Goal: Find specific page/section: Find specific page/section

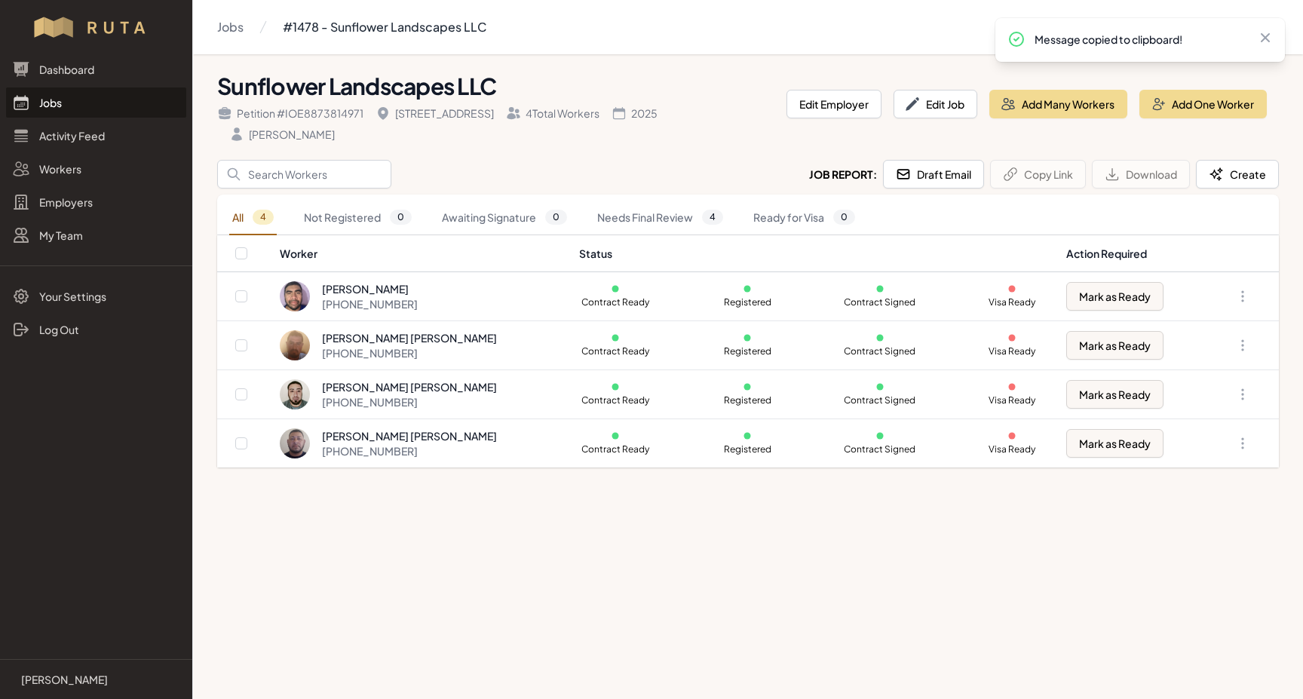
click at [60, 102] on link "Jobs" at bounding box center [96, 102] width 180 height 30
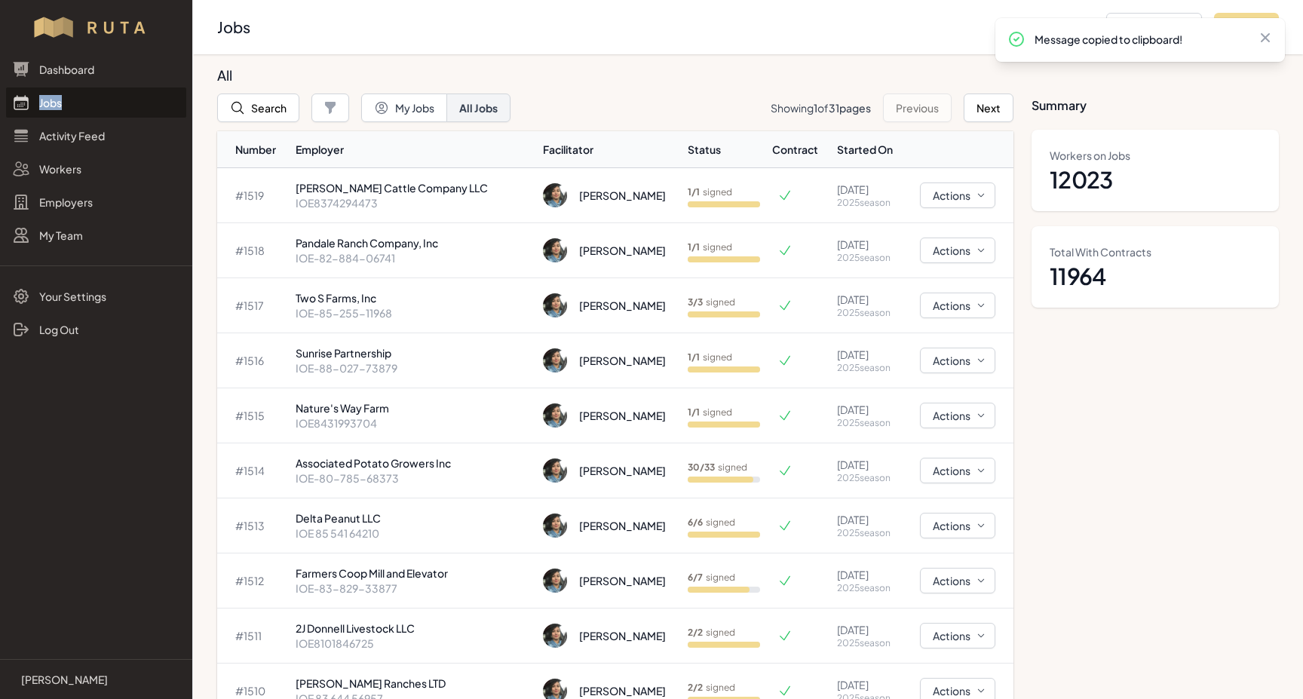
click at [60, 102] on link "Jobs" at bounding box center [96, 102] width 180 height 30
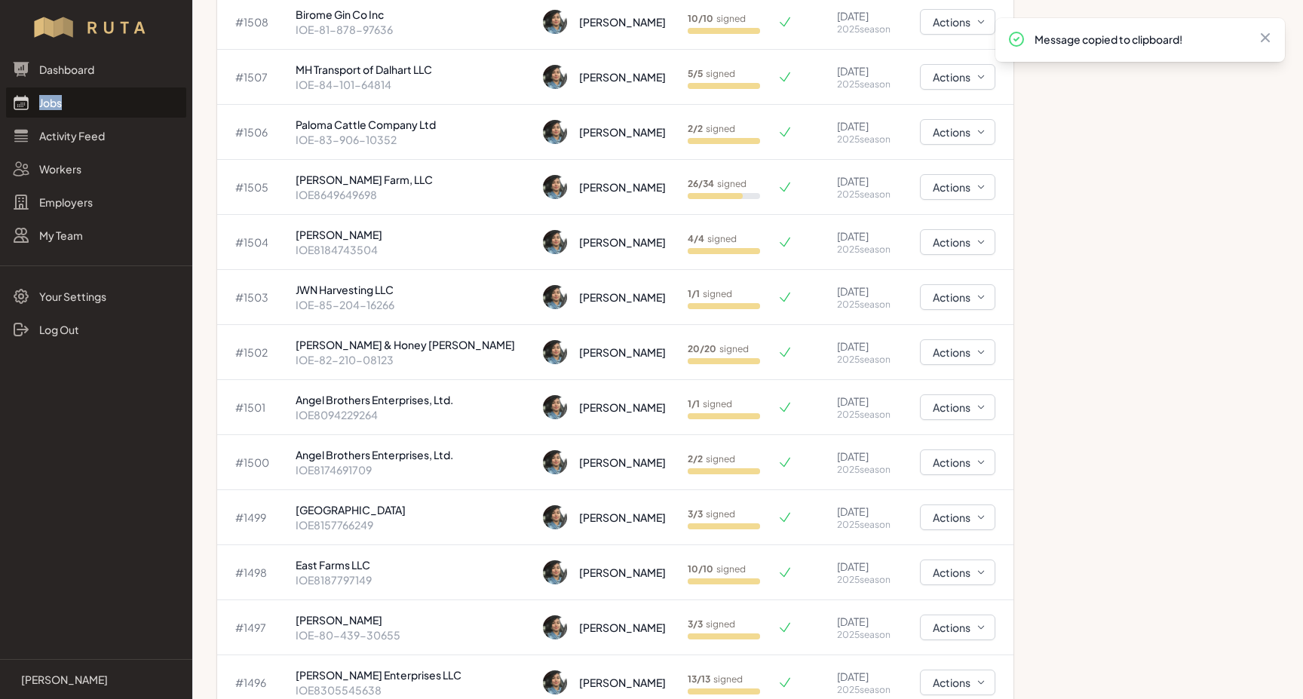
scroll to position [795, 0]
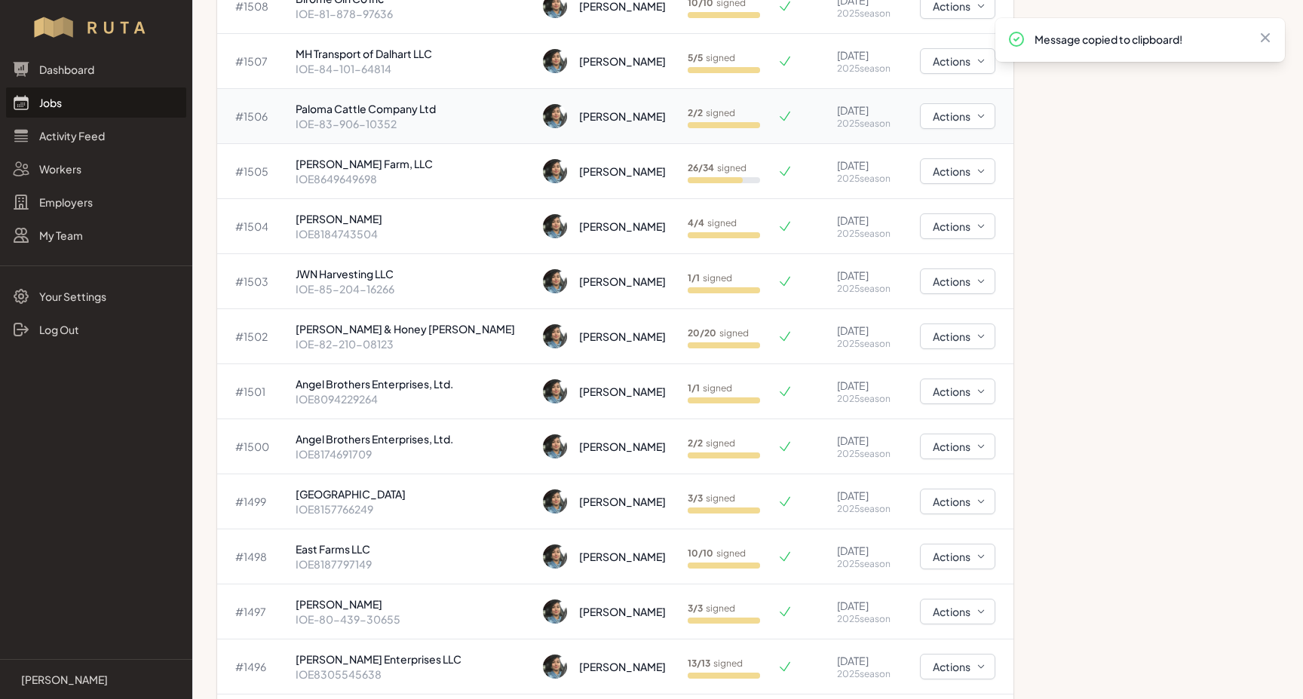
click at [317, 112] on p "Paloma Cattle Company Ltd" at bounding box center [413, 108] width 235 height 15
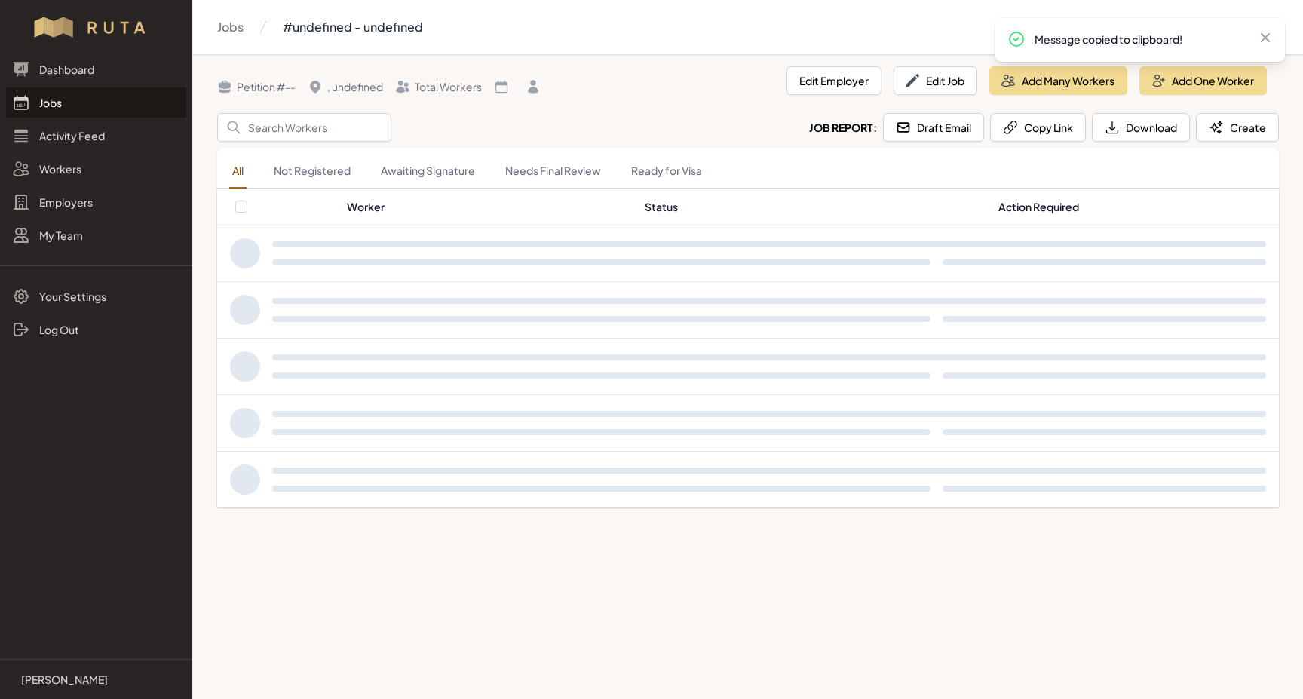
click at [317, 112] on header "Petition # -- , undefined Total Workers Edit Employer Edit Job Add Many Workers…" at bounding box center [747, 89] width 1061 height 47
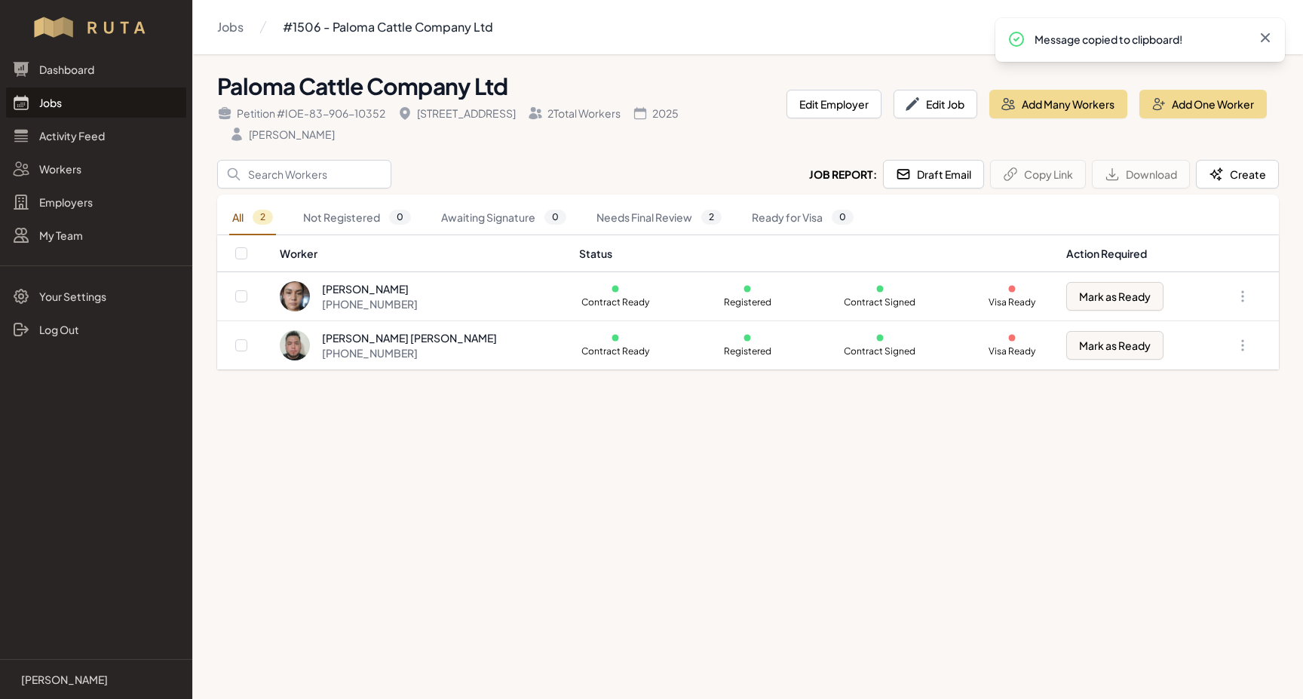
click at [1260, 36] on icon at bounding box center [1264, 37] width 15 height 15
click at [57, 101] on link "Jobs" at bounding box center [96, 102] width 180 height 30
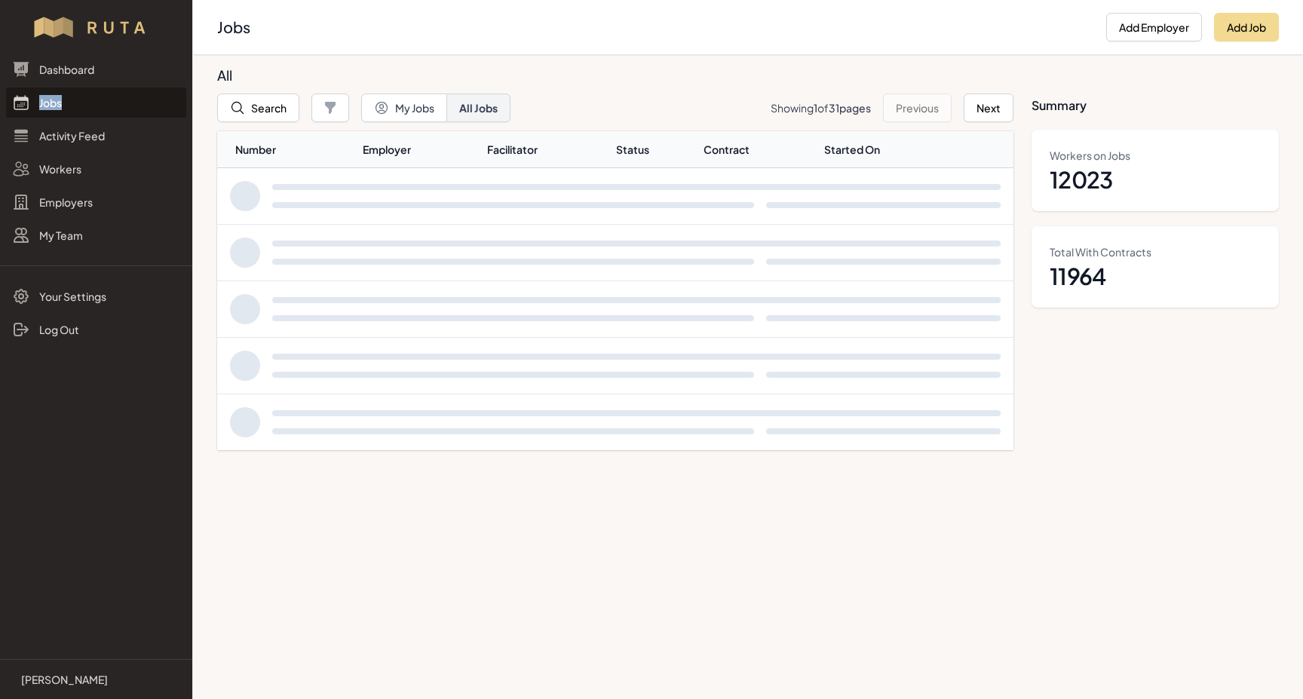
click at [57, 101] on link "Jobs" at bounding box center [96, 102] width 180 height 30
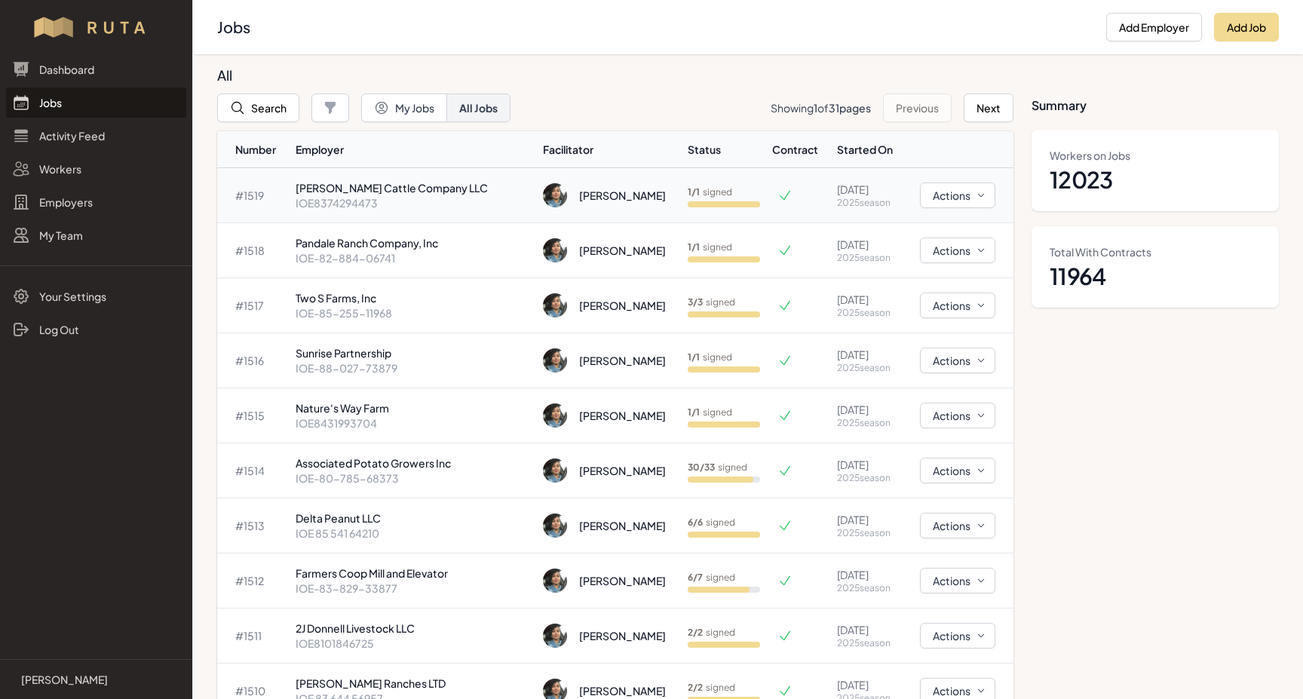
click at [354, 185] on p "[PERSON_NAME] Cattle Company LLC" at bounding box center [413, 187] width 235 height 15
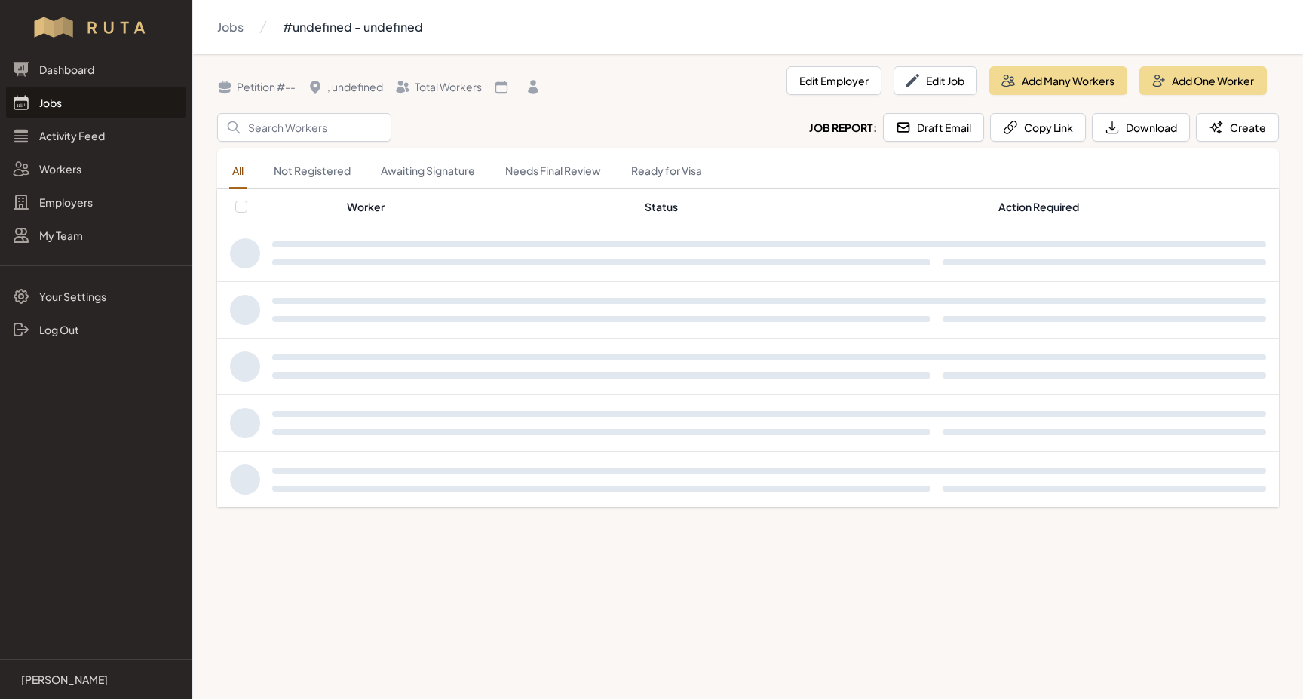
click at [354, 185] on link "Not Registered" at bounding box center [312, 171] width 83 height 35
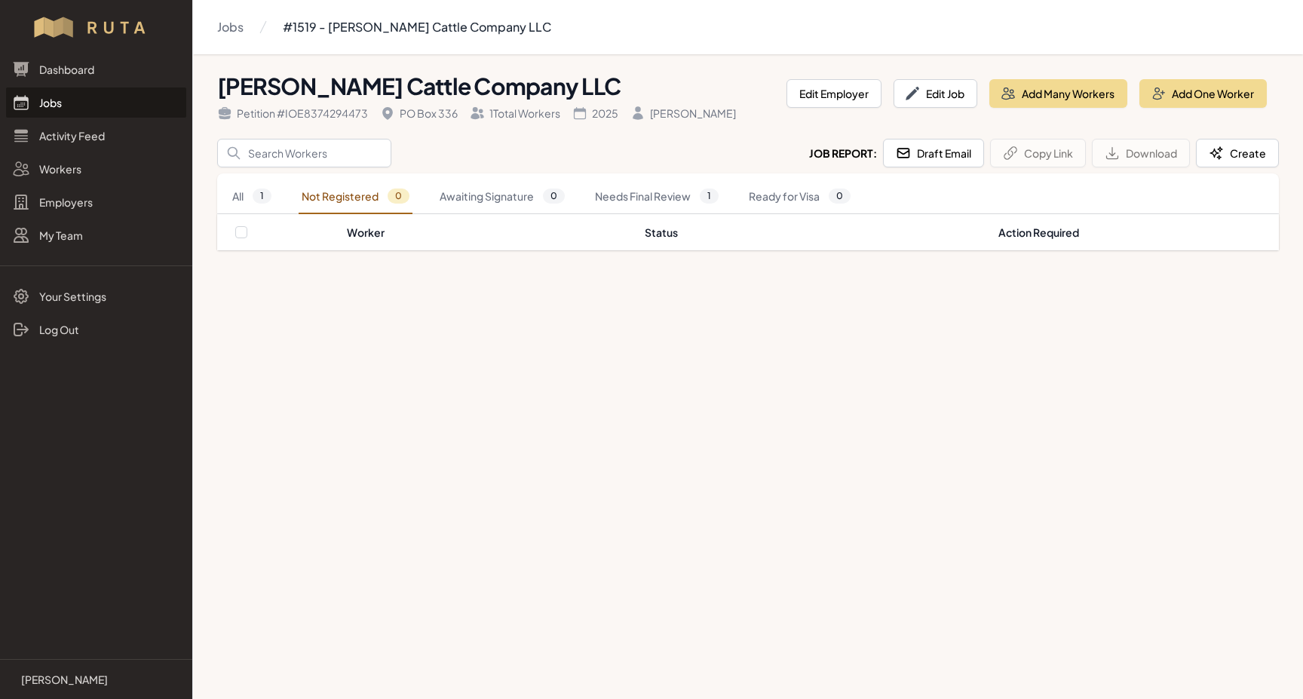
click at [45, 103] on link "Jobs" at bounding box center [96, 102] width 180 height 30
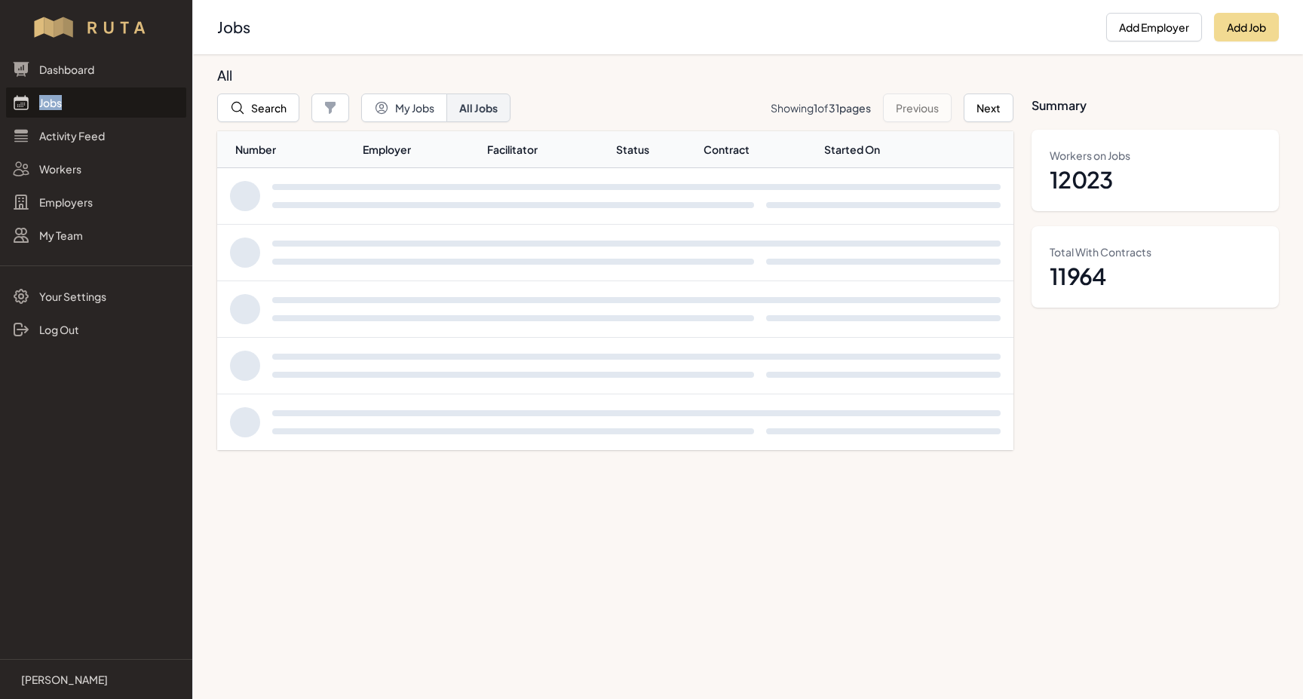
click at [45, 103] on link "Jobs" at bounding box center [96, 102] width 180 height 30
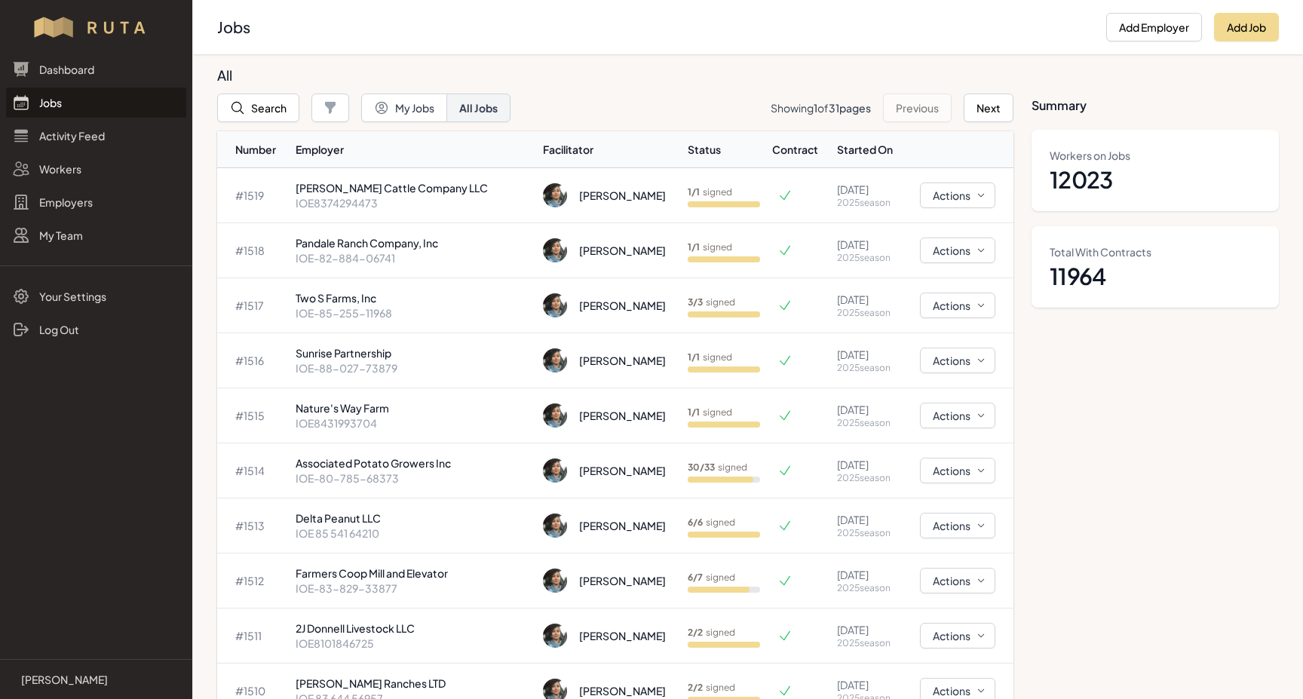
click at [52, 100] on link "Jobs" at bounding box center [96, 102] width 180 height 30
click at [56, 103] on link "Jobs" at bounding box center [96, 102] width 180 height 30
click at [55, 100] on link "Jobs" at bounding box center [96, 102] width 180 height 30
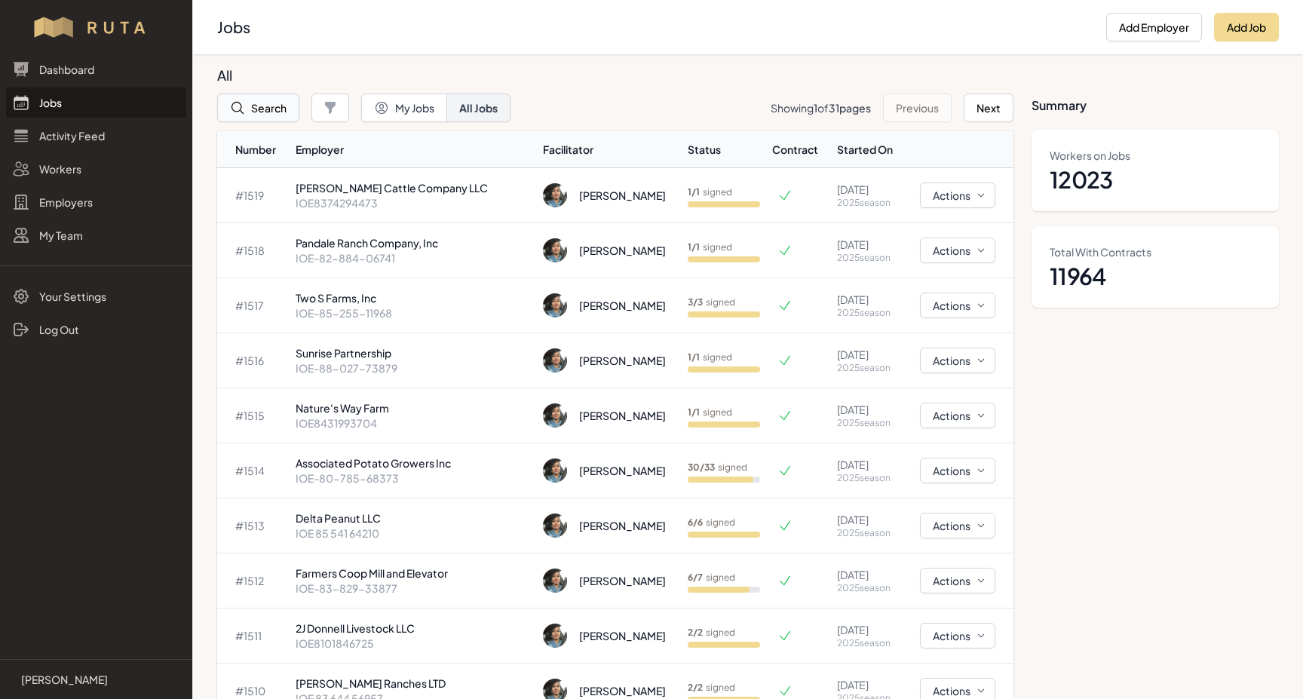
click at [262, 104] on button "Search" at bounding box center [258, 107] width 82 height 29
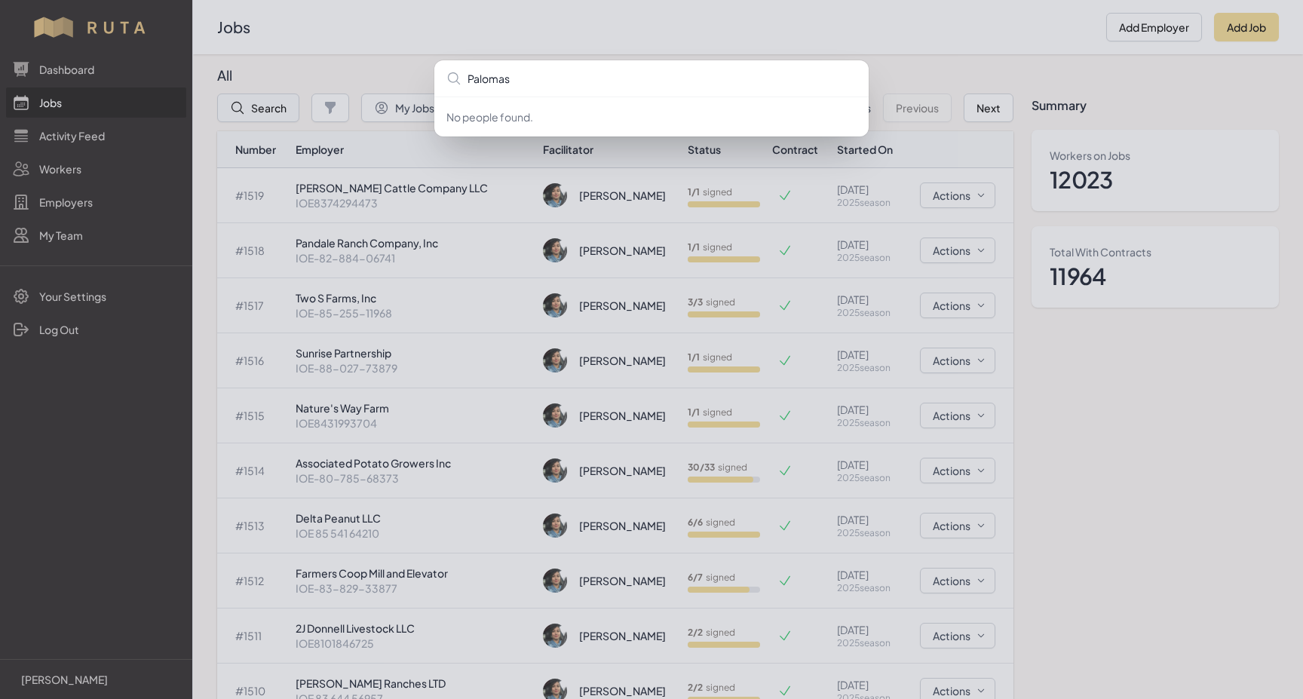
type input "Paloma"
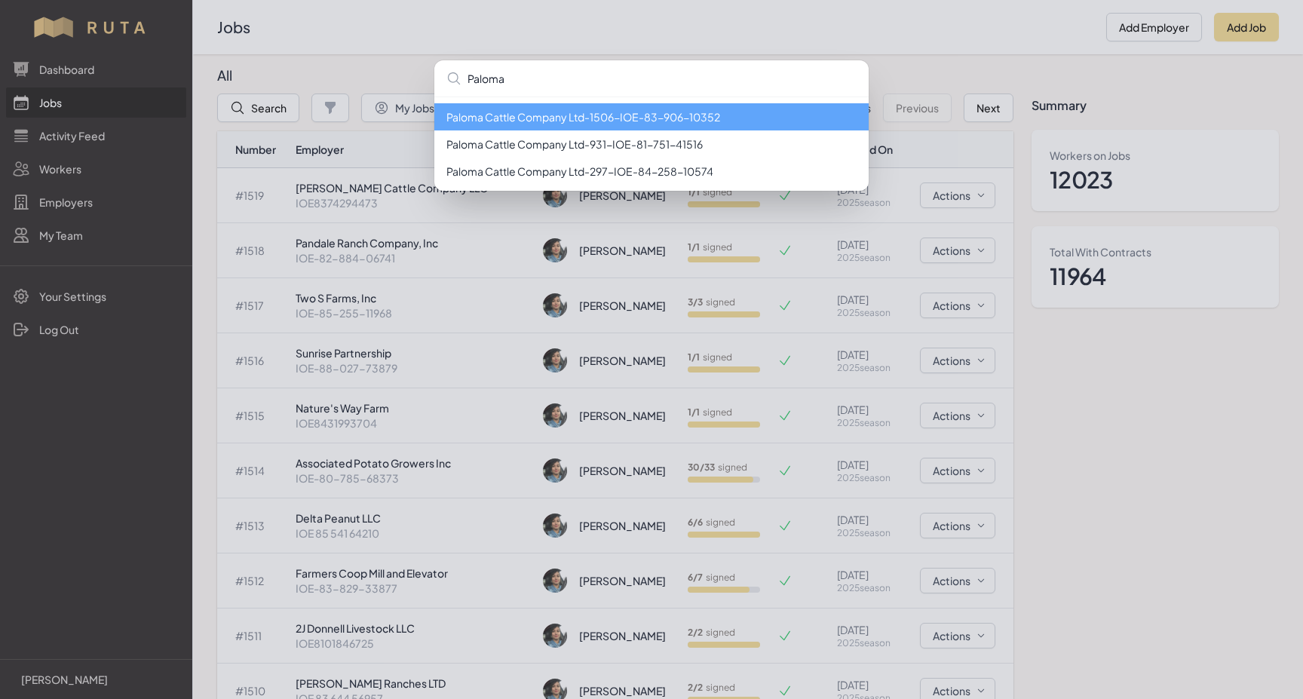
type input "Paloma"
click at [556, 114] on li "Paloma Cattle Company Ltd - 1506 - IOE-83-906-10352" at bounding box center [651, 116] width 434 height 27
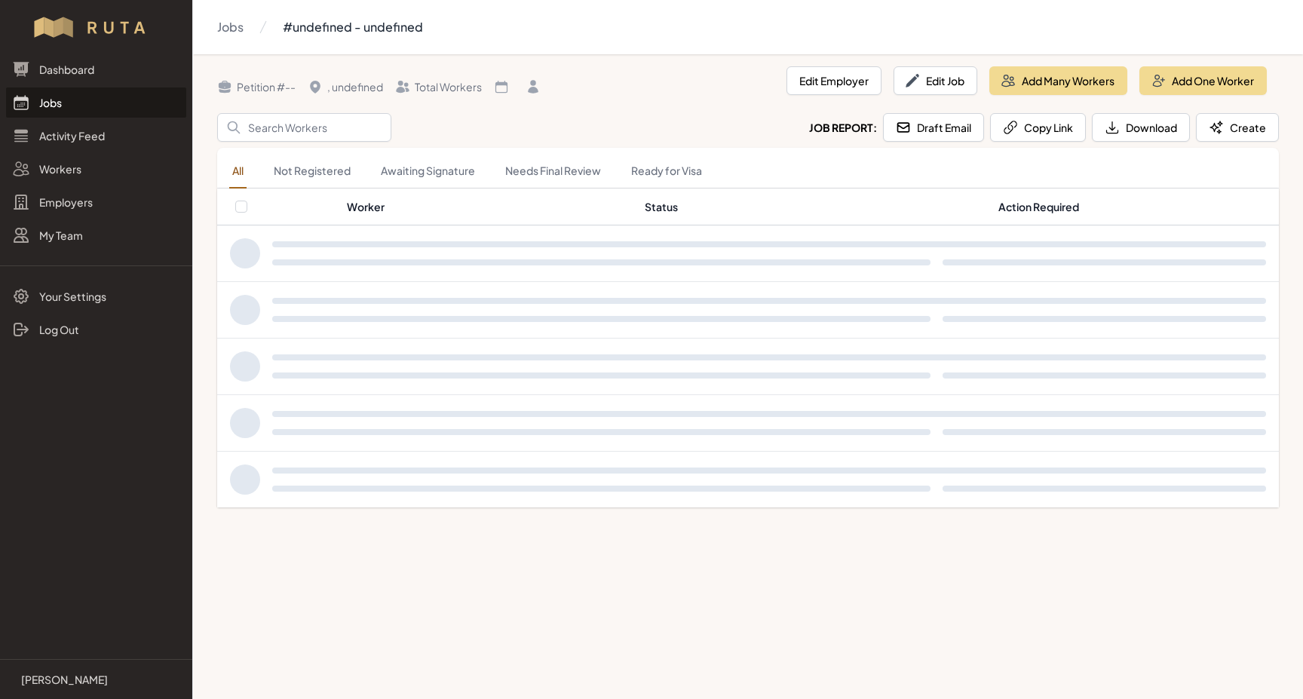
click at [556, 114] on div "Search Job Report: Draft Email Copy Link Download Create" at bounding box center [747, 127] width 1061 height 29
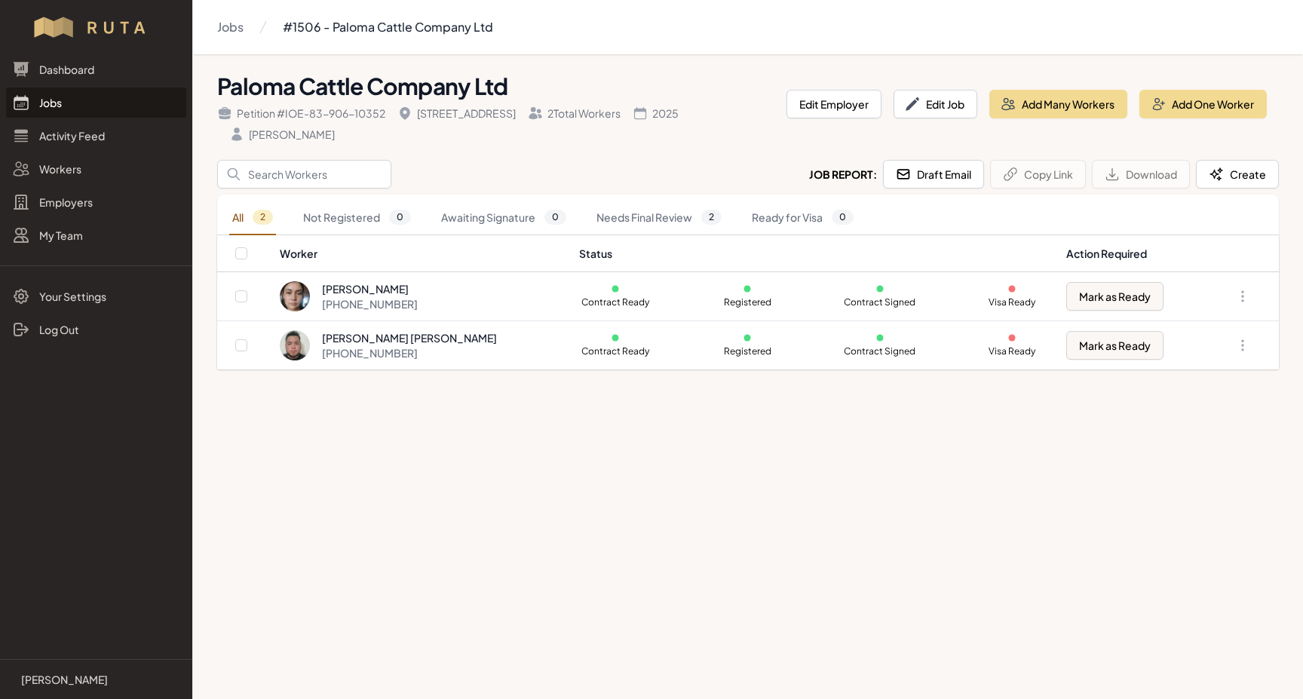
click at [36, 100] on link "Jobs" at bounding box center [96, 102] width 180 height 30
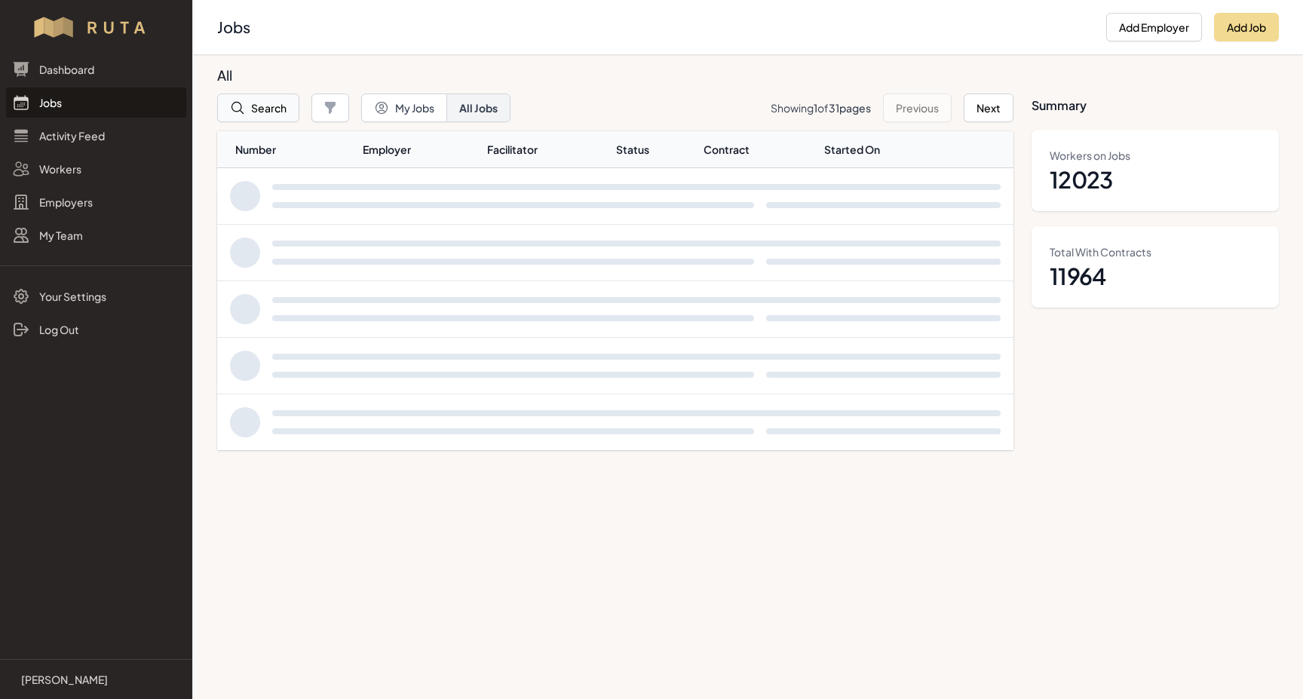
click at [271, 112] on button "Search" at bounding box center [258, 107] width 82 height 29
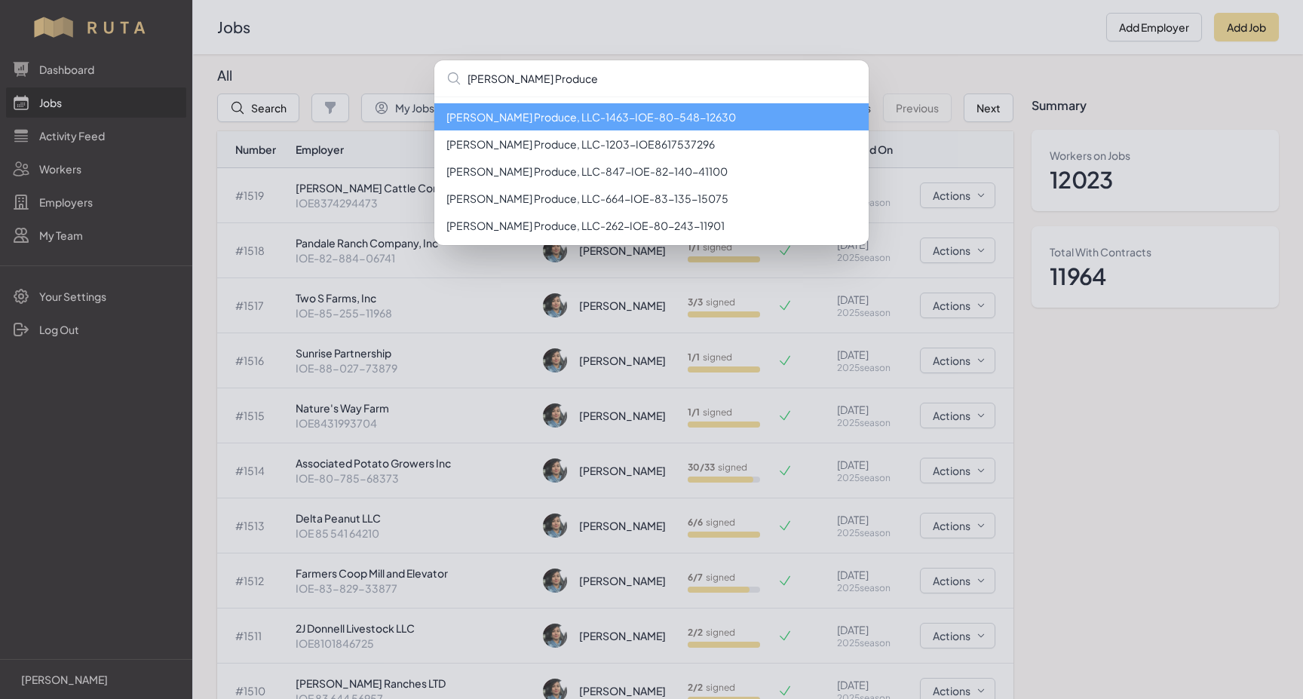
type input "[PERSON_NAME] Produce"
click at [524, 118] on li "[PERSON_NAME] Produce, LLC - 1463 - IOE-80-548-12630" at bounding box center [651, 116] width 434 height 27
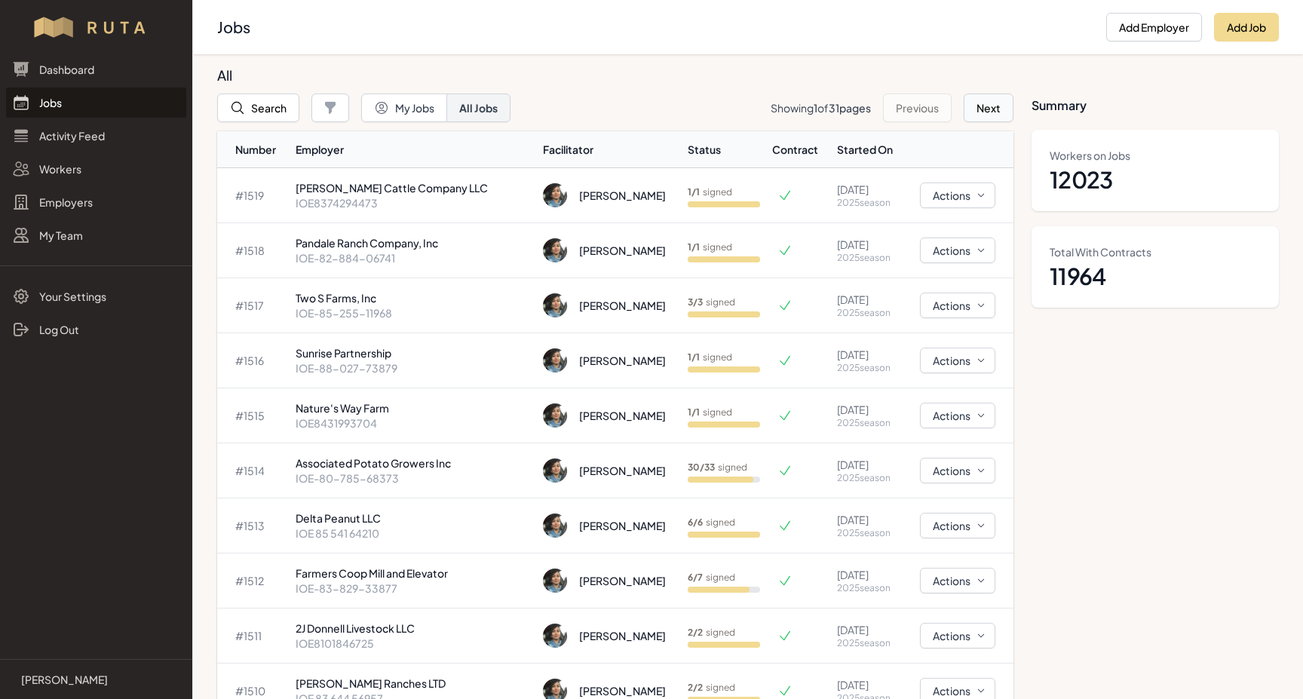
click at [988, 104] on button "Next" at bounding box center [988, 107] width 50 height 29
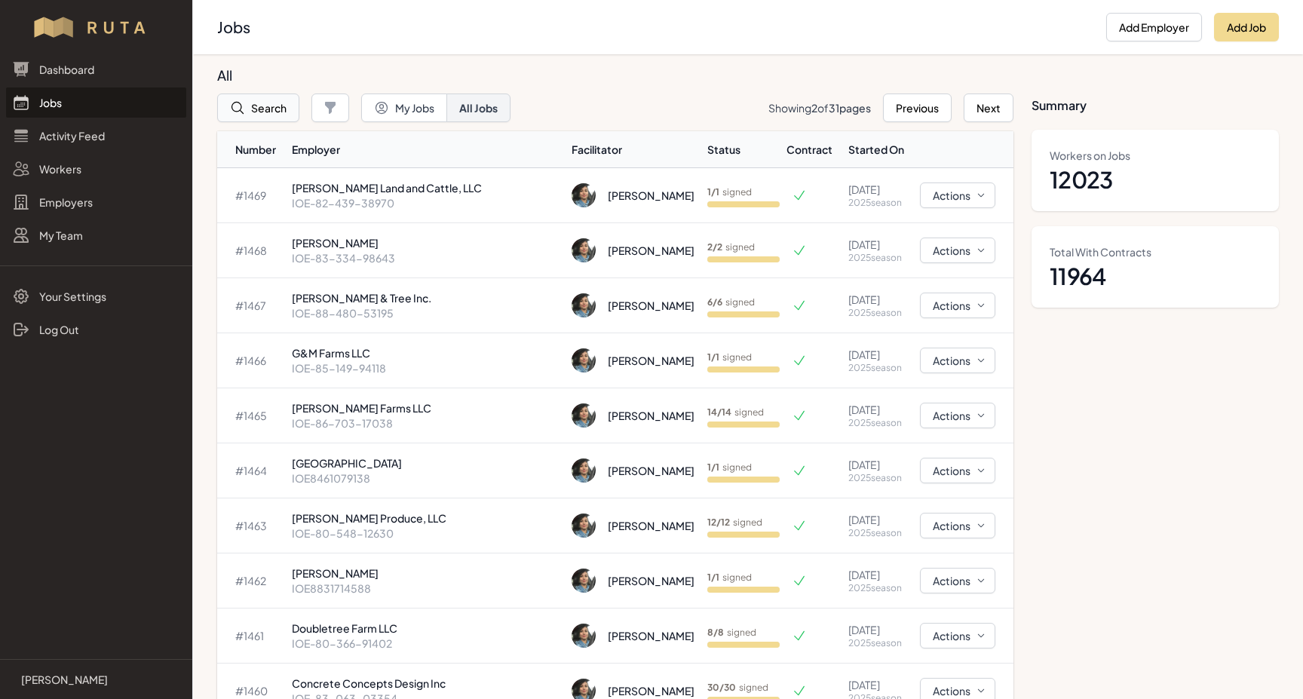
click at [263, 109] on button "Search" at bounding box center [258, 107] width 82 height 29
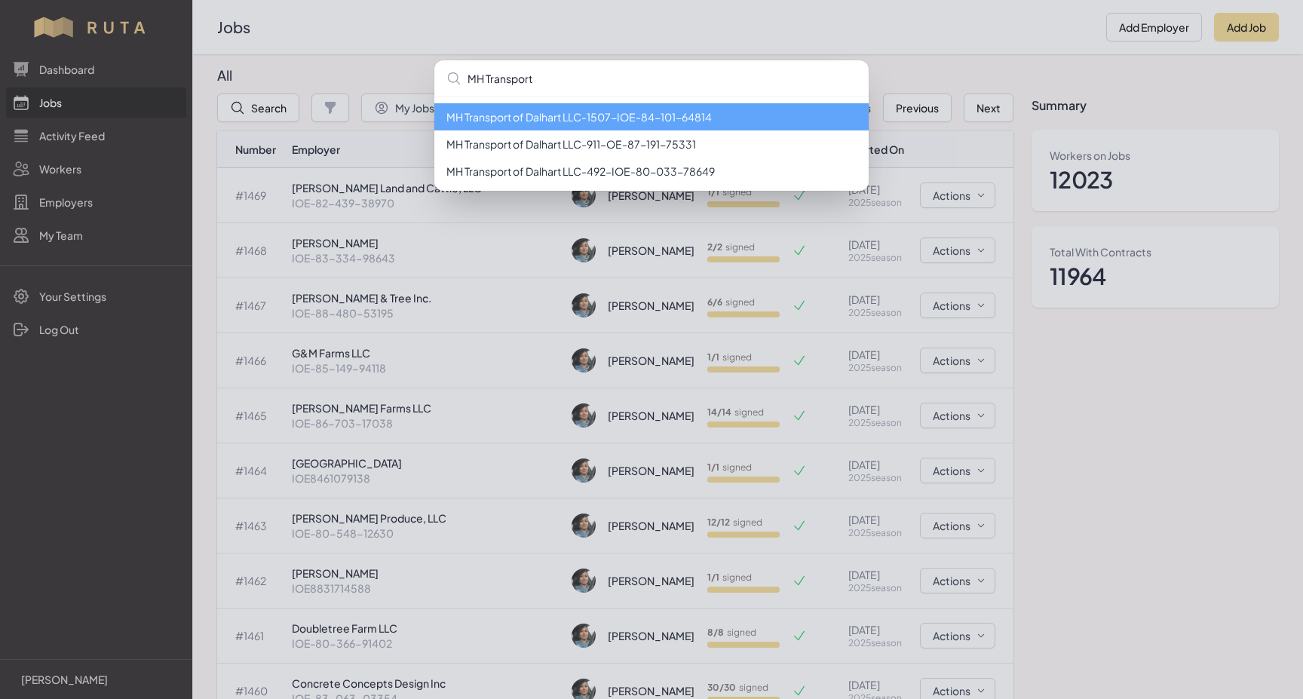
type input "MH Transport"
click at [647, 119] on li "MH Transport of Dalhart LLC - 1507 - IOE-84-101-64814" at bounding box center [651, 116] width 434 height 27
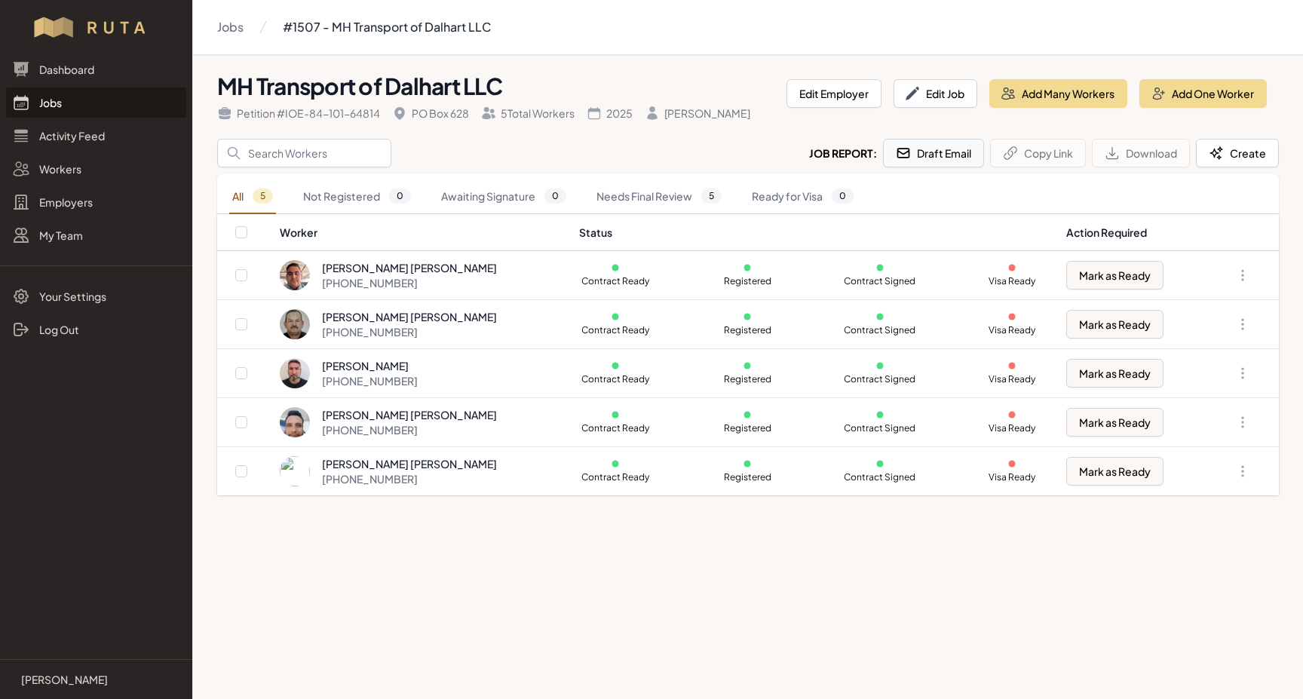
click at [957, 152] on button "Draft Email" at bounding box center [933, 153] width 101 height 29
click at [60, 102] on link "Jobs" at bounding box center [96, 102] width 180 height 30
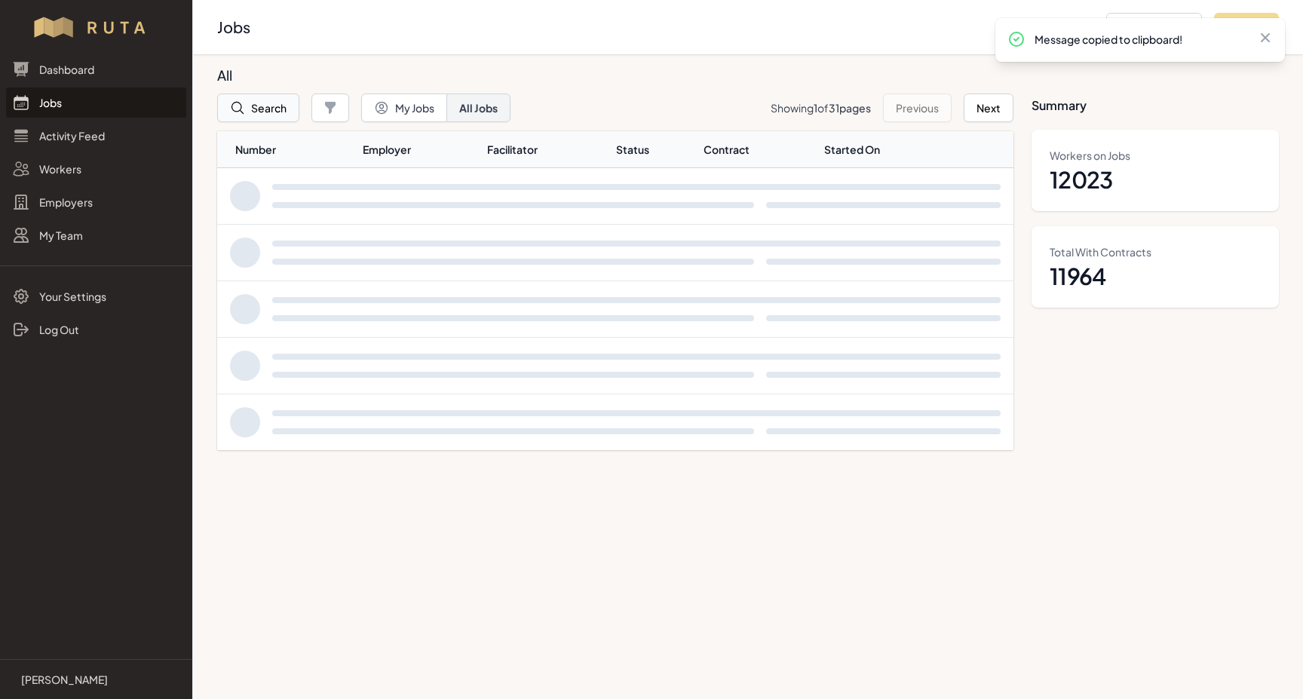
click at [262, 104] on button "Search" at bounding box center [258, 107] width 82 height 29
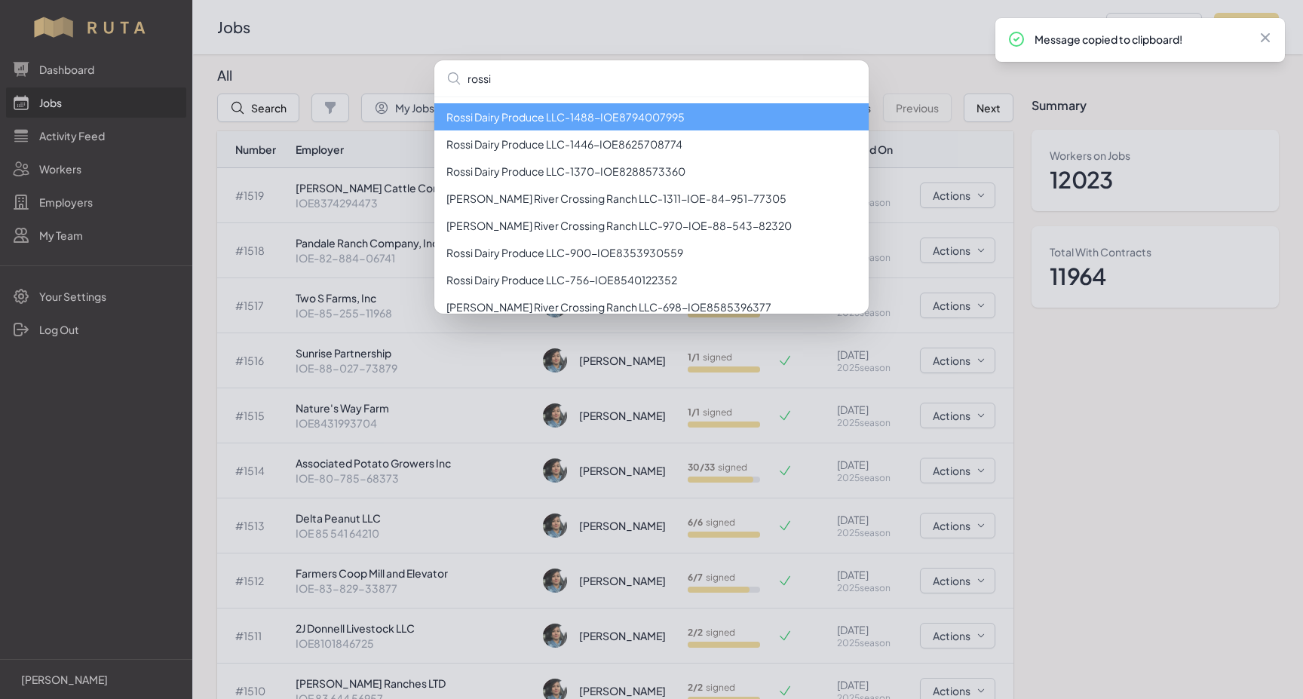
type input "rossi"
click at [525, 118] on li "[PERSON_NAME] Dairy Produce LLC - 1488 - IOE8794007995" at bounding box center [651, 116] width 434 height 27
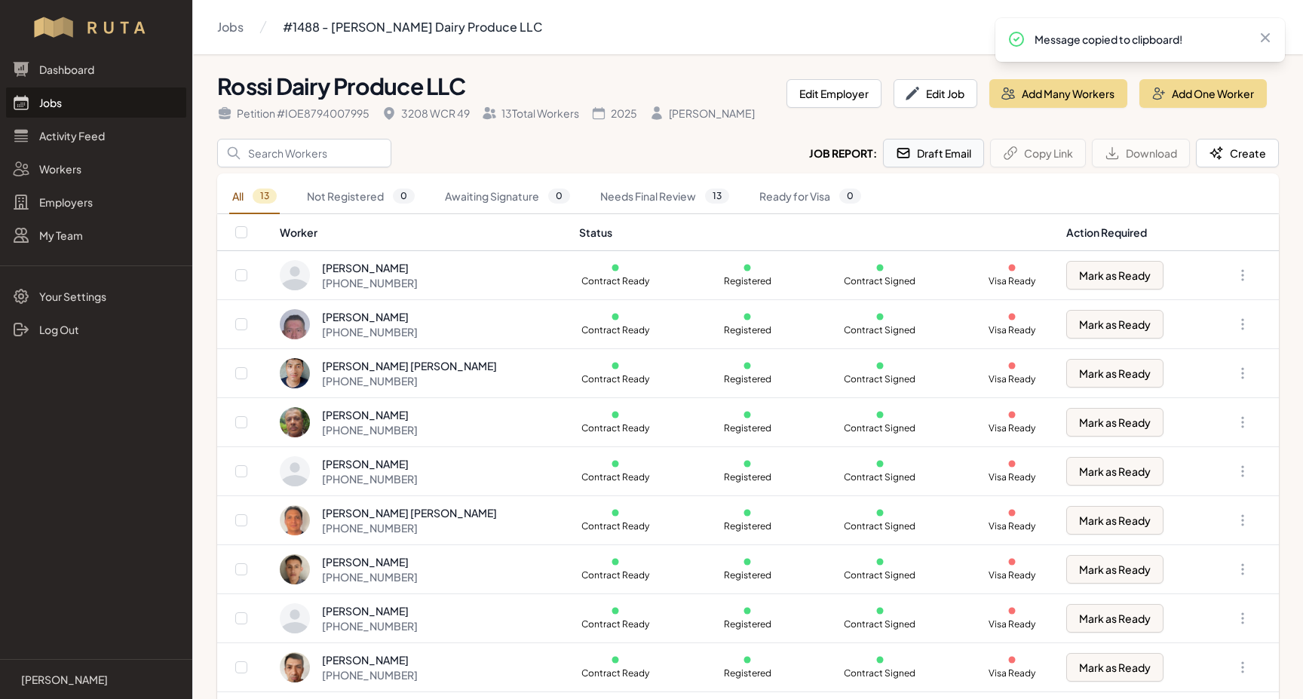
click at [923, 152] on button "Draft Email" at bounding box center [933, 153] width 101 height 29
click at [52, 101] on link "Jobs" at bounding box center [96, 102] width 180 height 30
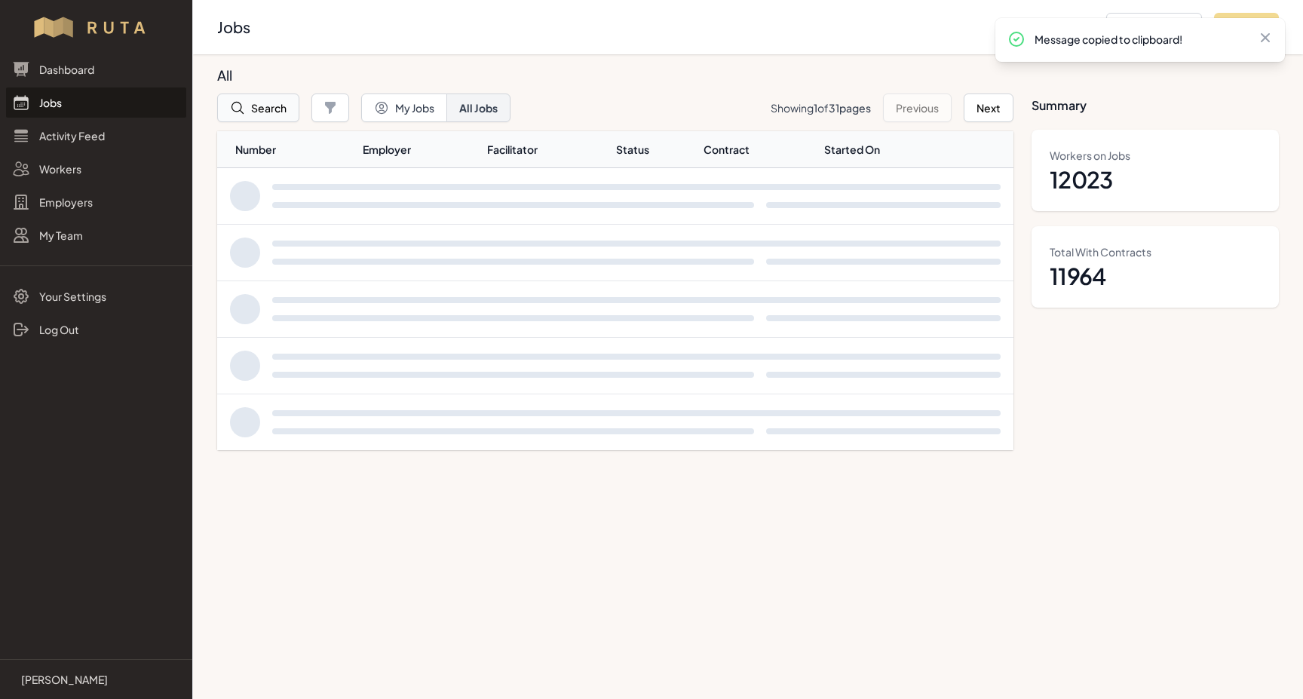
click at [262, 109] on button "Search" at bounding box center [258, 107] width 82 height 29
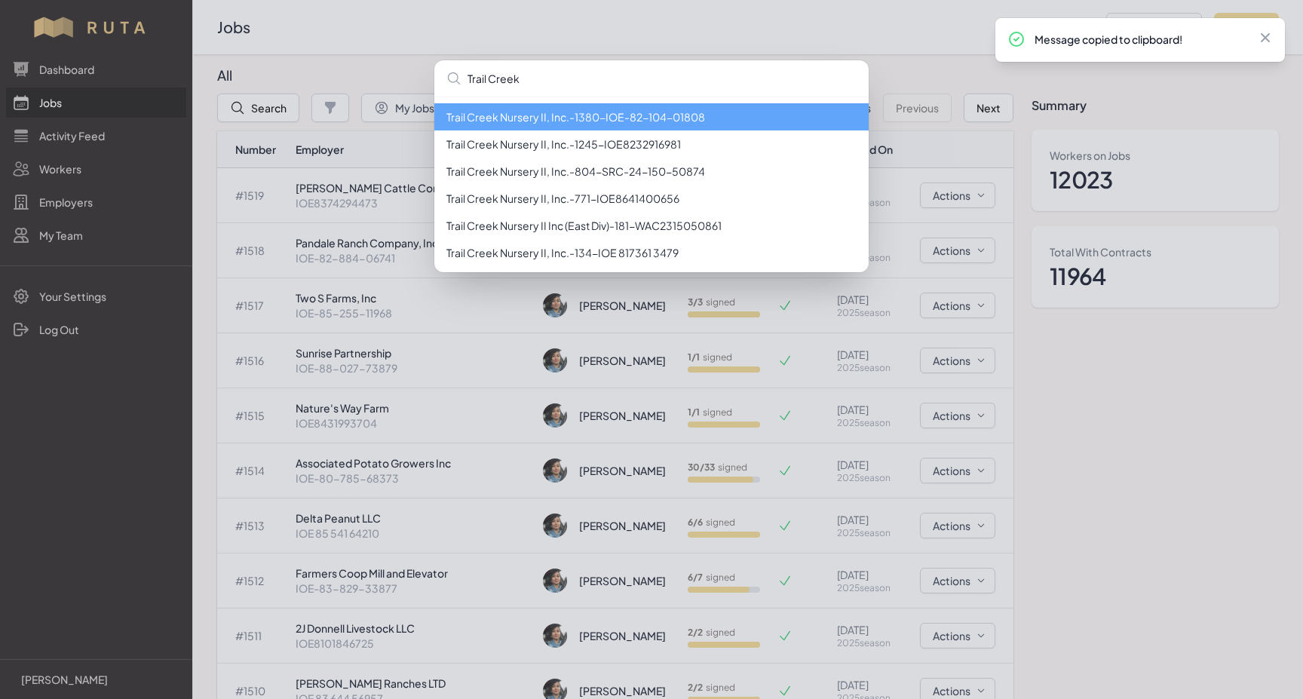
type input "Trail Creek"
click at [525, 126] on li "Trail Creek Nursery II, Inc. - 1380 - IOE-82-104-01808" at bounding box center [651, 116] width 434 height 27
